Goal: Information Seeking & Learning: Learn about a topic

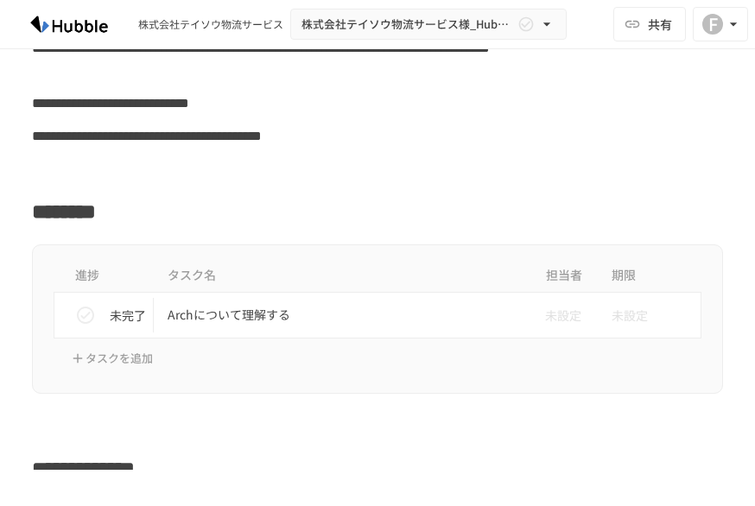
scroll to position [345, 0]
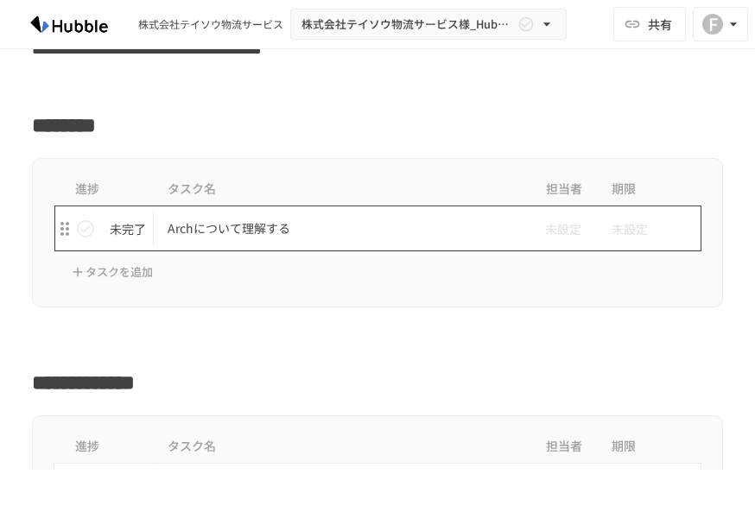
click at [231, 229] on p "Archについて理解する" at bounding box center [340, 229] width 347 height 22
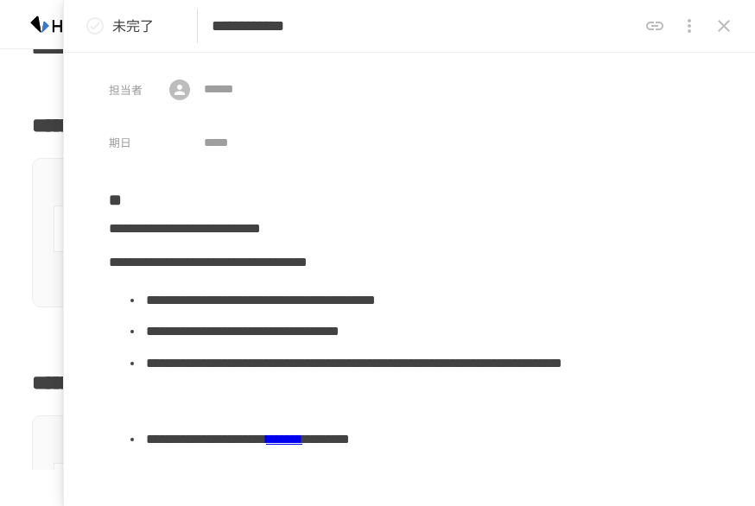
click at [723, 22] on icon "close drawer" at bounding box center [723, 26] width 21 height 21
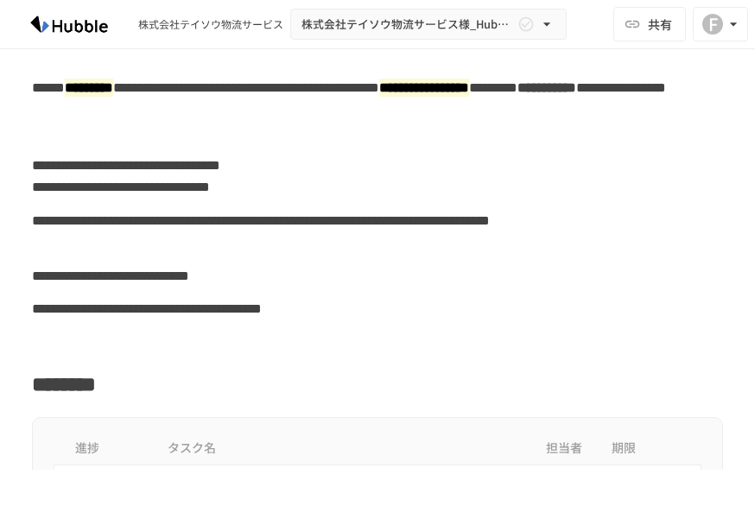
scroll to position [173, 0]
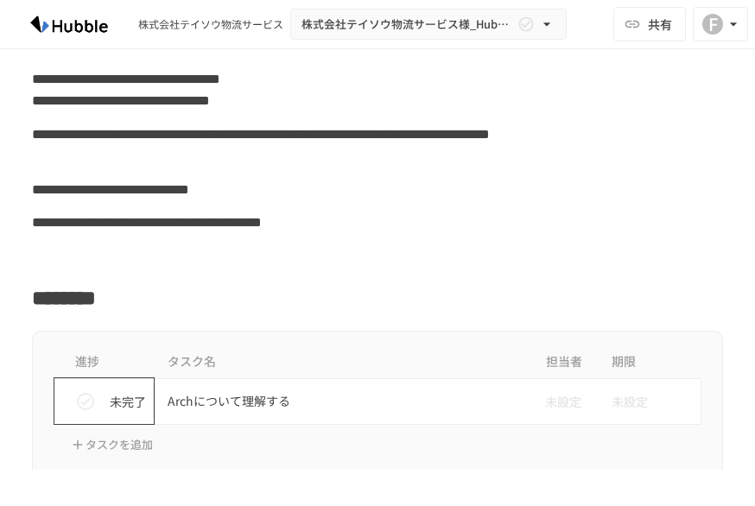
click at [54, 399] on icon "task table" at bounding box center [64, 401] width 21 height 21
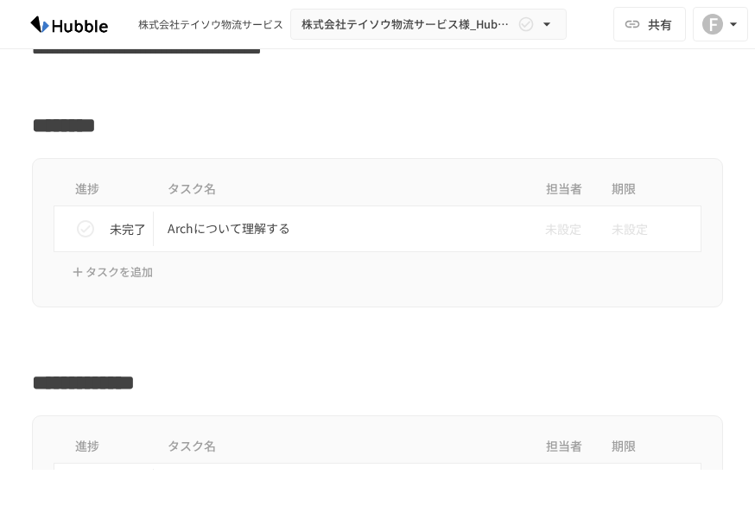
scroll to position [518, 0]
